Goal: Find specific fact: Find specific fact

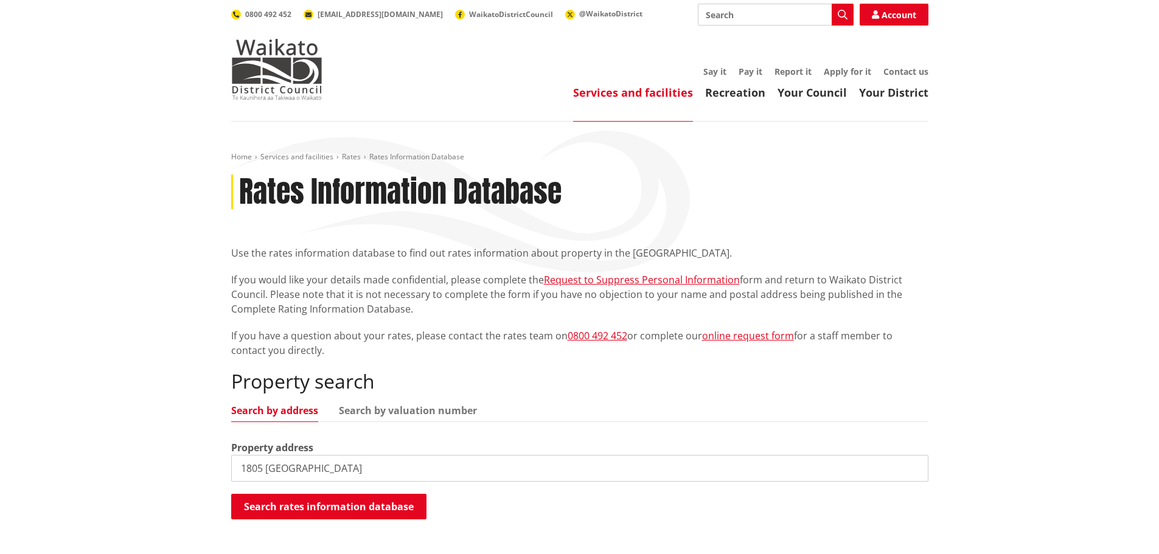
click at [305, 470] on input "1805 Gordonton Road" at bounding box center [579, 468] width 697 height 27
click at [316, 475] on input "1805 Gordonton Road" at bounding box center [579, 468] width 697 height 27
type input "1805 G"
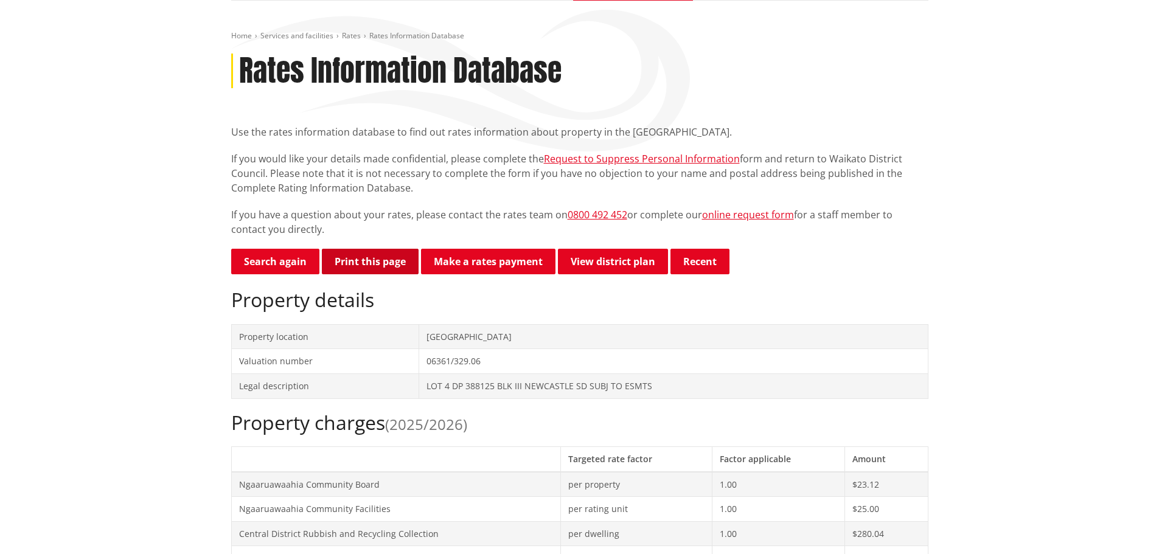
scroll to position [122, 0]
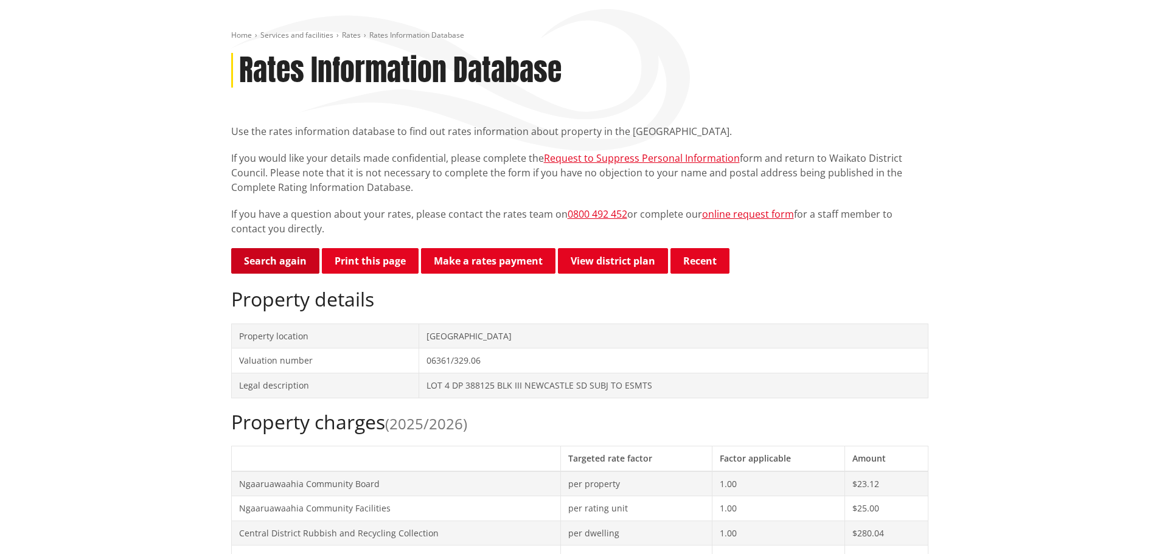
click at [277, 268] on link "Search again" at bounding box center [275, 261] width 88 height 26
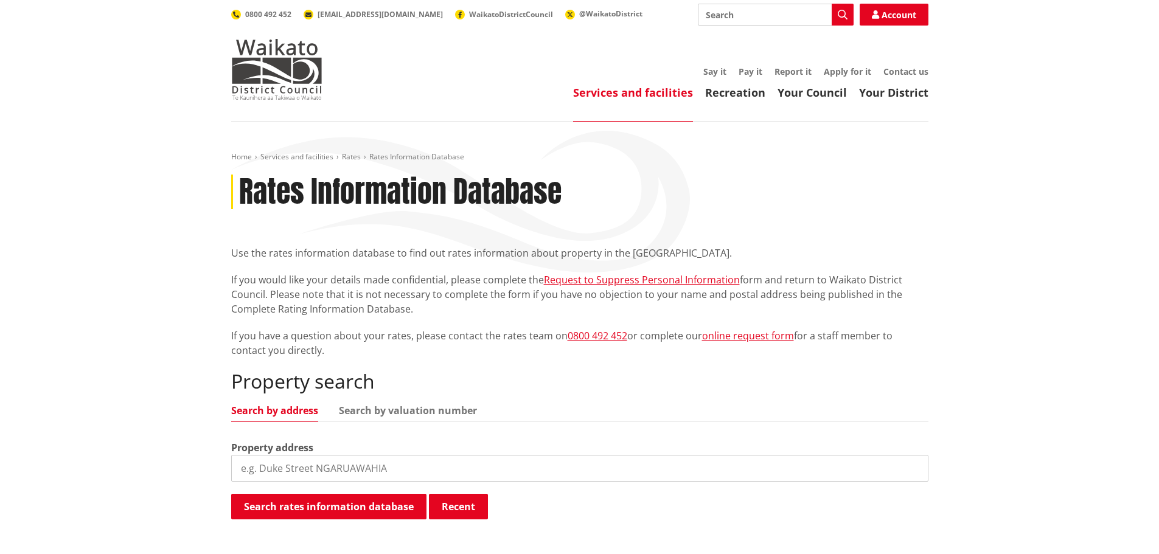
click at [317, 462] on input "search" at bounding box center [579, 468] width 697 height 27
paste input "[GEOGRAPHIC_DATA],"
drag, startPoint x: 316, startPoint y: 466, endPoint x: 327, endPoint y: 463, distance: 10.8
click at [324, 464] on input "Gordonton Road," at bounding box center [579, 468] width 697 height 27
click at [348, 503] on button "Search rates information database" at bounding box center [328, 507] width 195 height 26
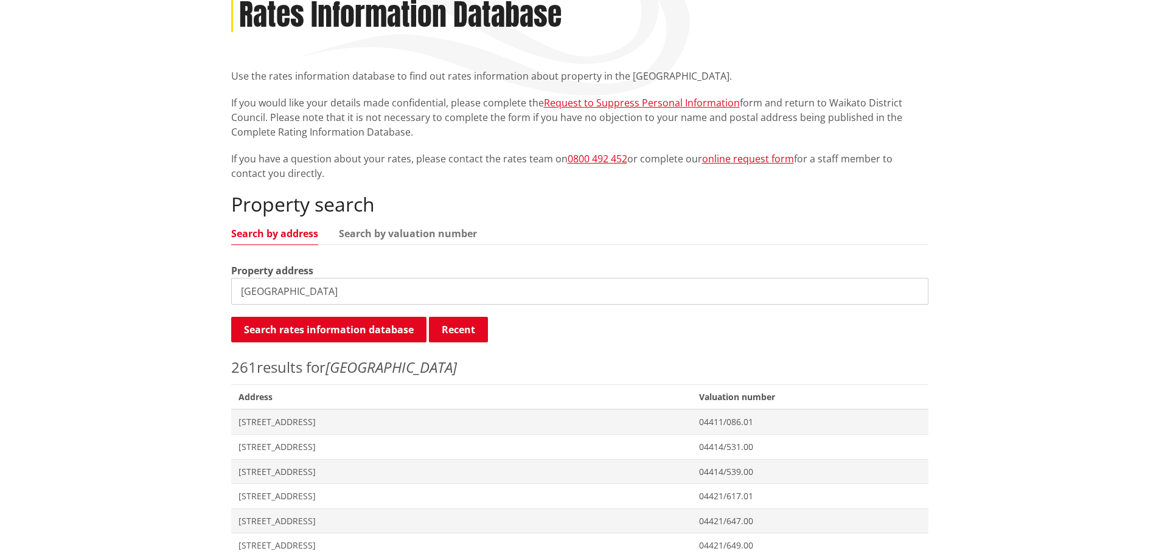
scroll to position [183, 0]
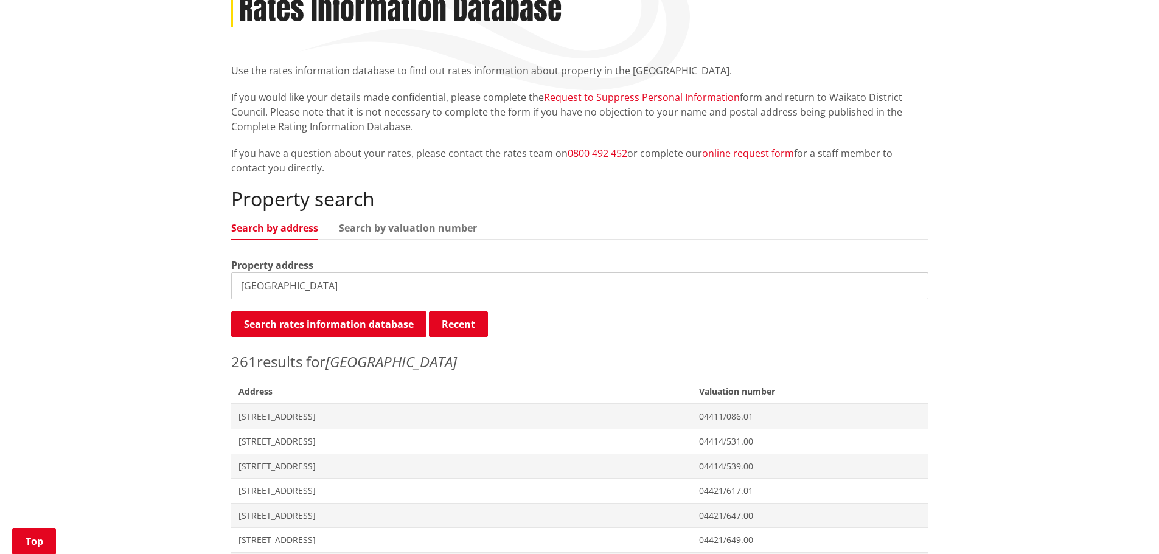
click at [240, 279] on input "Gordonton Road" at bounding box center [579, 286] width 697 height 27
type input "1805 [GEOGRAPHIC_DATA]"
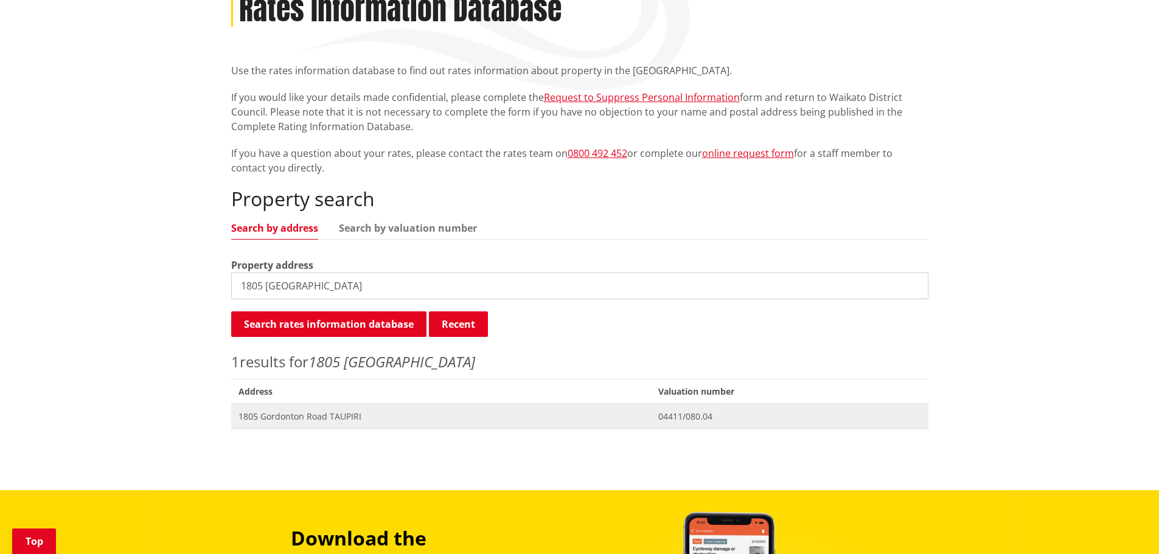
click at [293, 419] on span "1805 Gordonton Road TAUPIRI" at bounding box center [441, 417] width 406 height 12
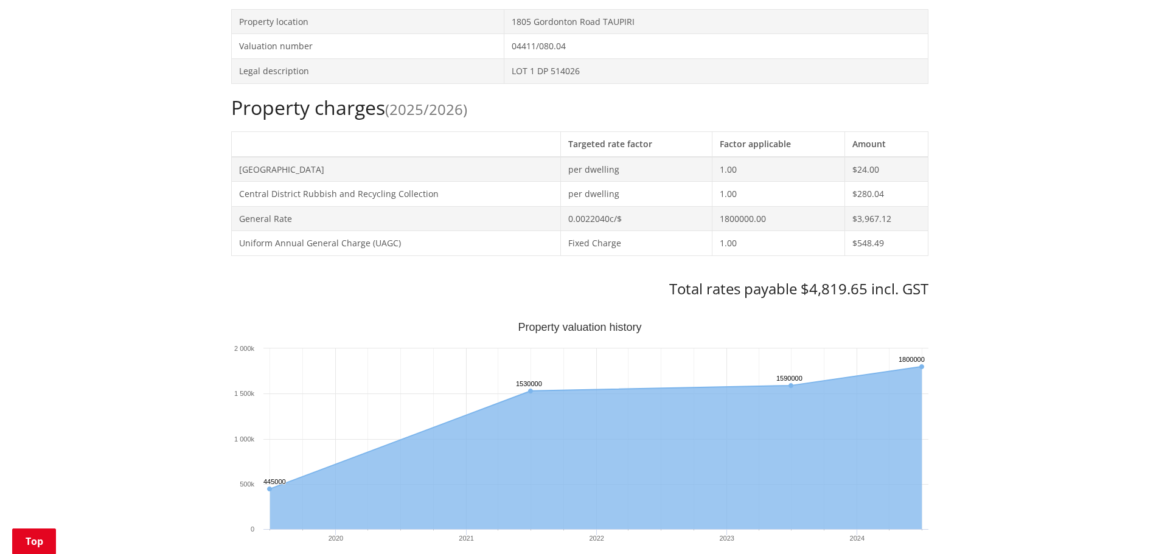
scroll to position [304, 0]
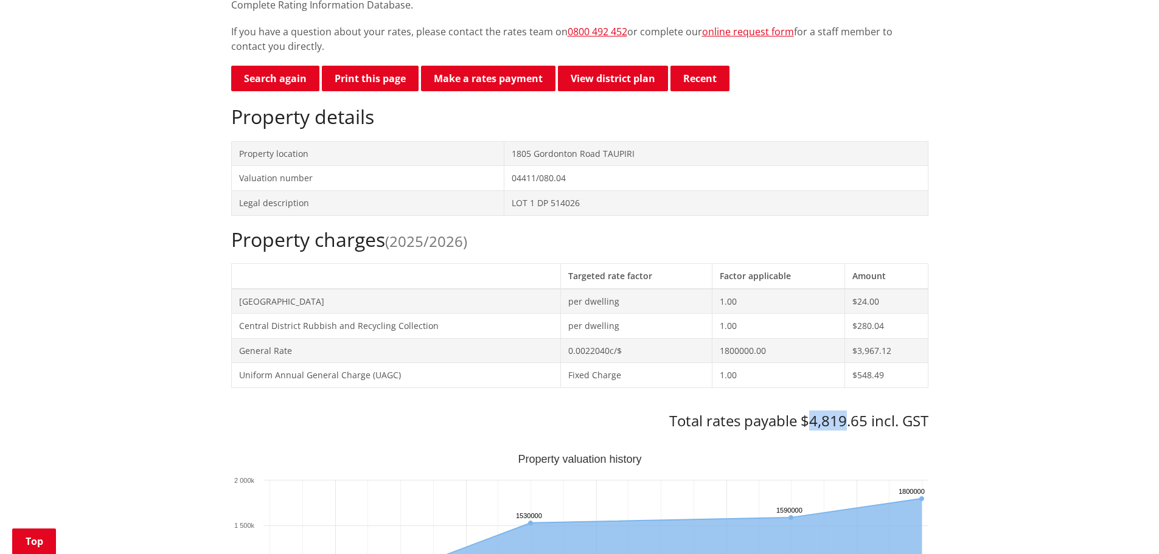
drag, startPoint x: 812, startPoint y: 420, endPoint x: 844, endPoint y: 420, distance: 31.6
click at [844, 420] on h3 "Total rates payable $4,819.65 incl. GST" at bounding box center [579, 421] width 697 height 18
copy h3 "4,819"
